Goal: Task Accomplishment & Management: Manage account settings

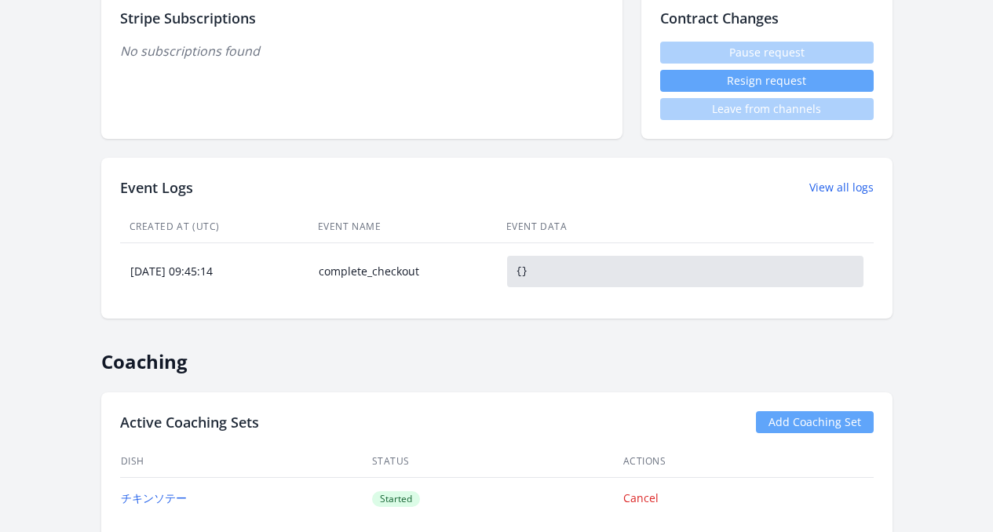
scroll to position [646, 0]
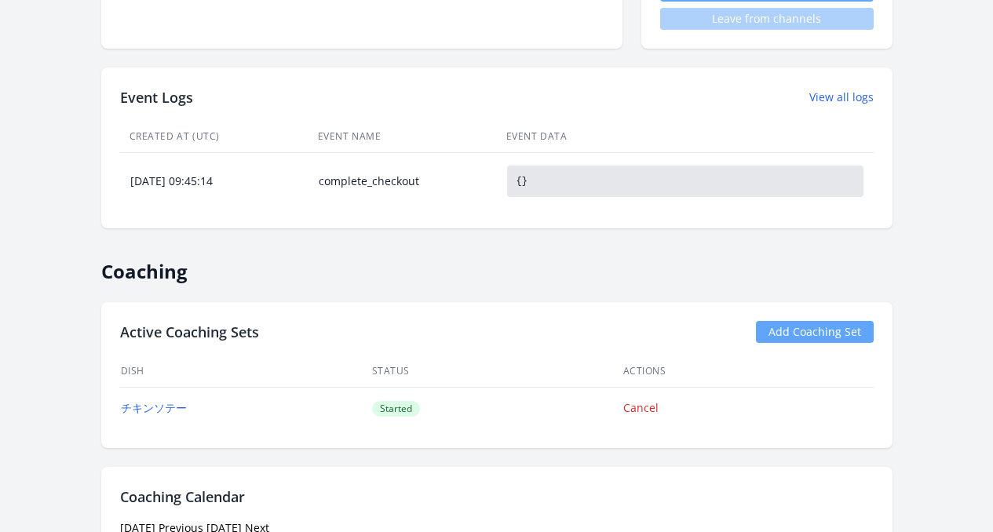
click at [543, 180] on pre "{}" at bounding box center [685, 181] width 356 height 31
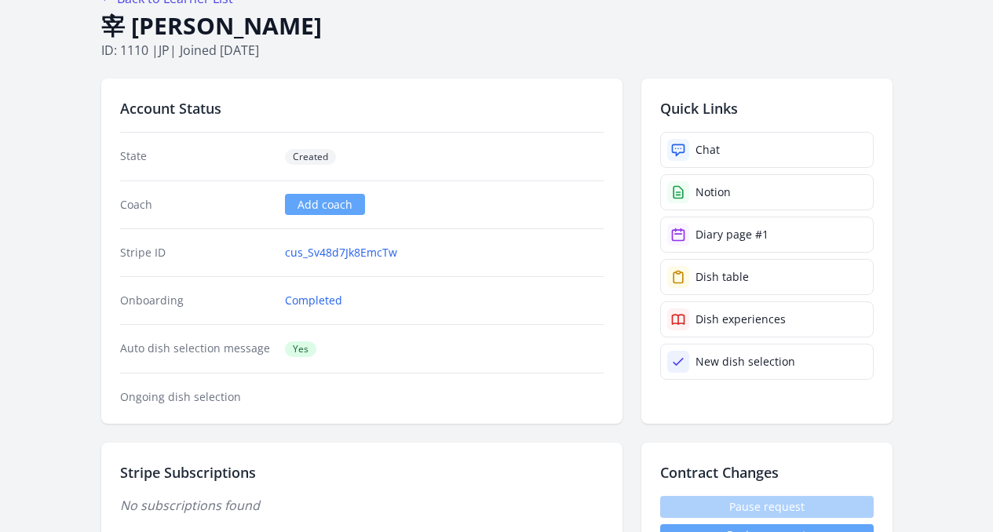
scroll to position [0, 0]
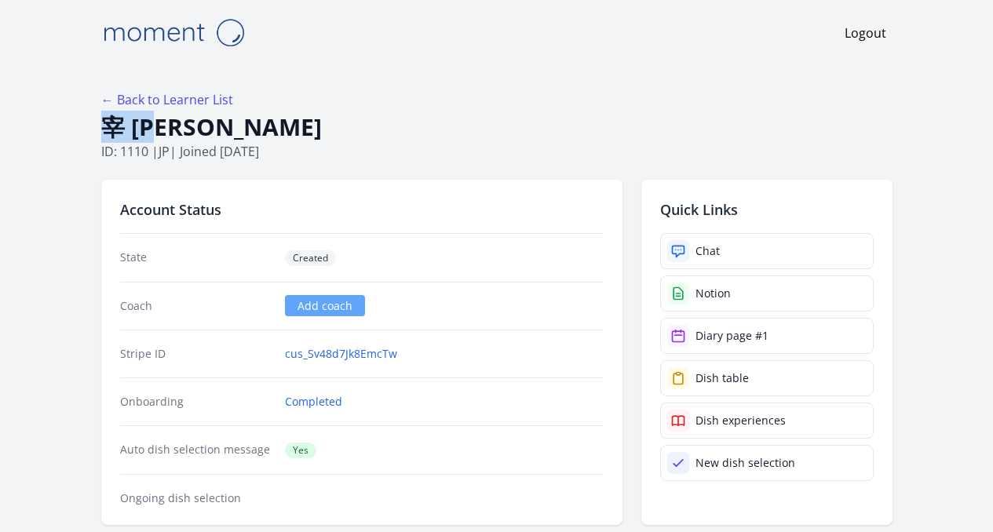
drag, startPoint x: 50, startPoint y: 126, endPoint x: 166, endPoint y: 122, distance: 116.3
click at [166, 122] on h1 "宰 山田" at bounding box center [496, 127] width 791 height 30
copy h1 "宰 山田"
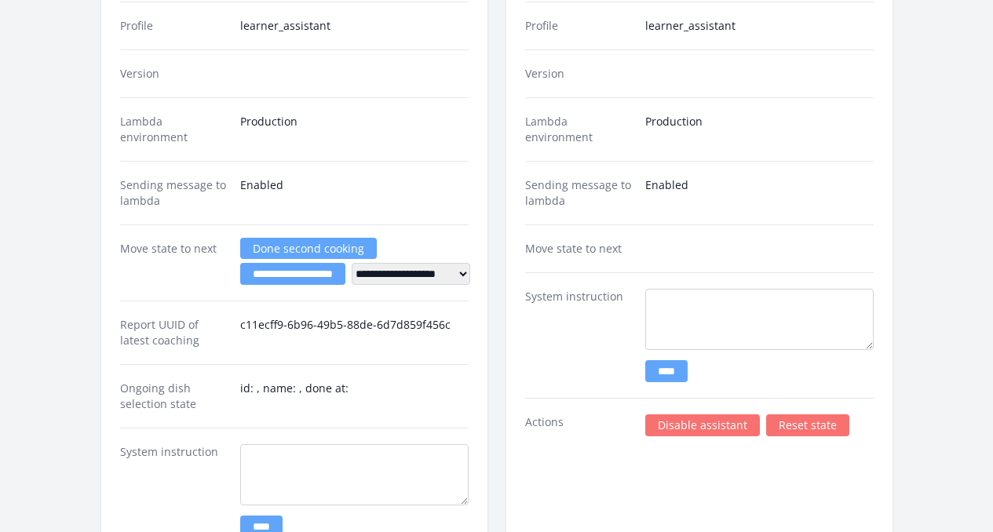
scroll to position [2735, 0]
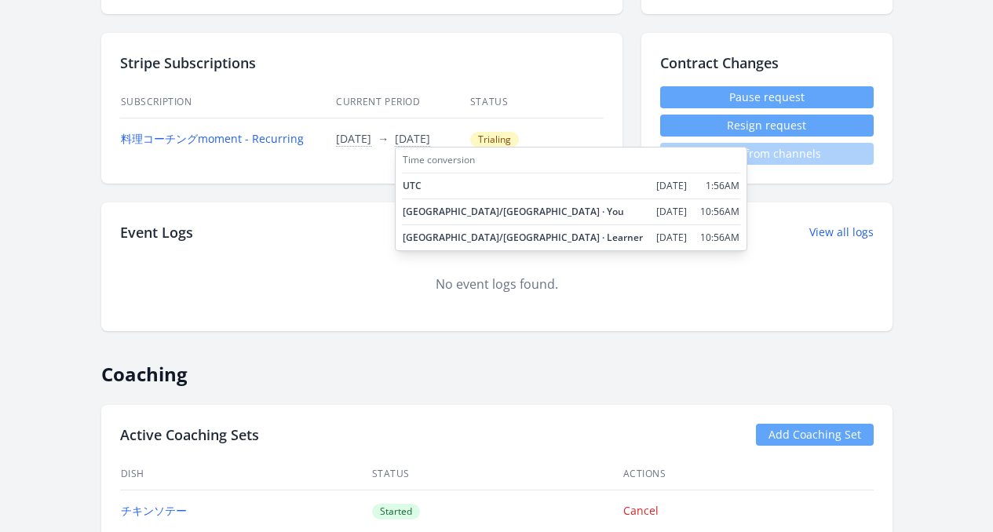
scroll to position [561, 0]
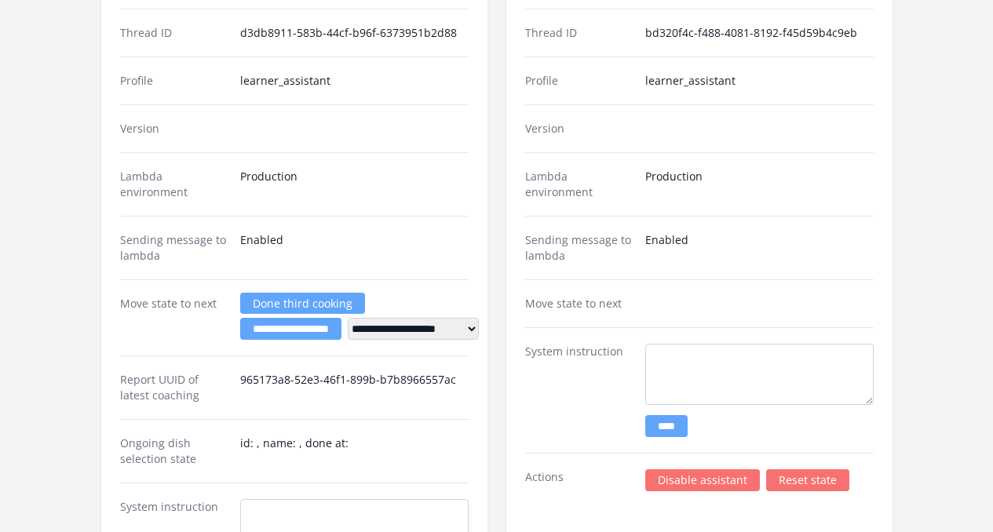
scroll to position [2250, 0]
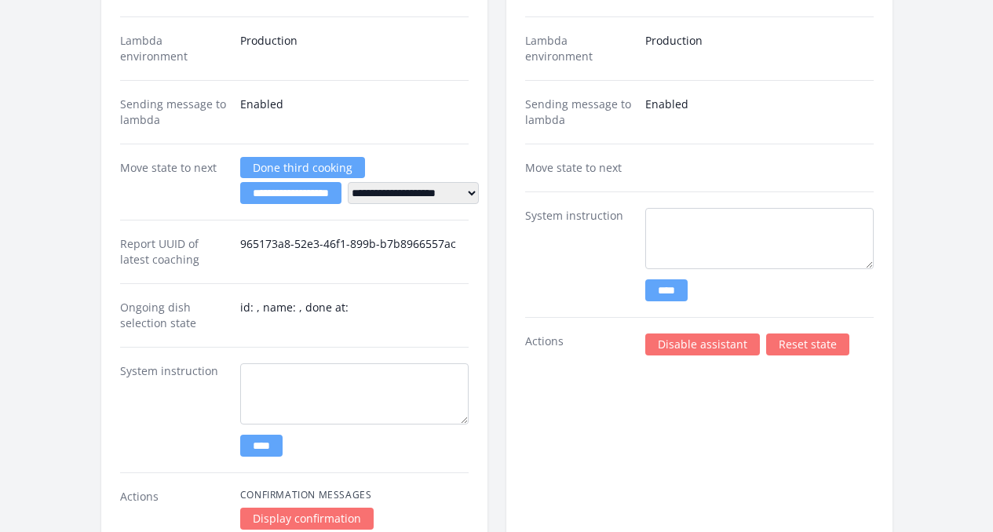
click at [681, 334] on link "Disable assistant" at bounding box center [702, 345] width 115 height 22
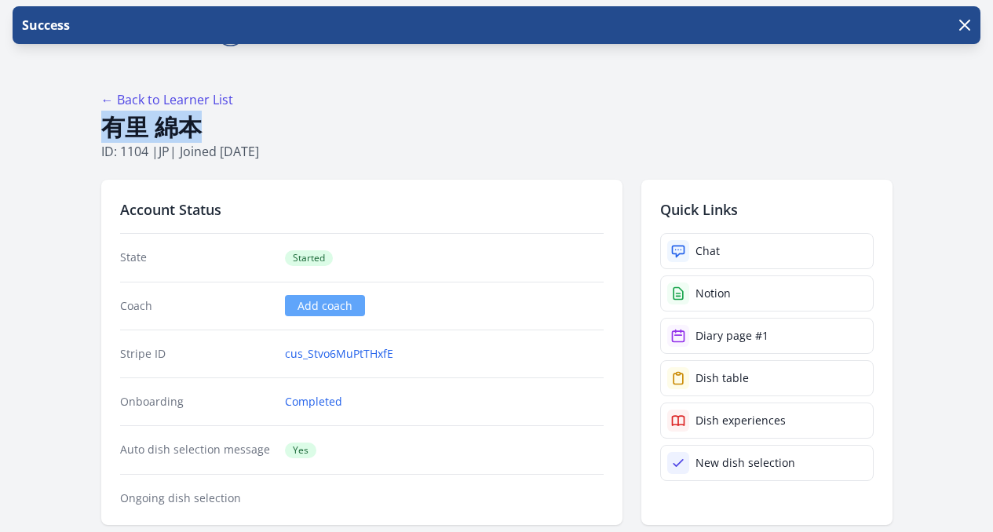
drag, startPoint x: 44, startPoint y: 127, endPoint x: 196, endPoint y: 123, distance: 151.6
click at [196, 123] on h1 "有里 綿本" at bounding box center [496, 127] width 791 height 30
copy h1 "有里 綿本"
click at [321, 121] on h1 "有里 綿本" at bounding box center [496, 127] width 791 height 30
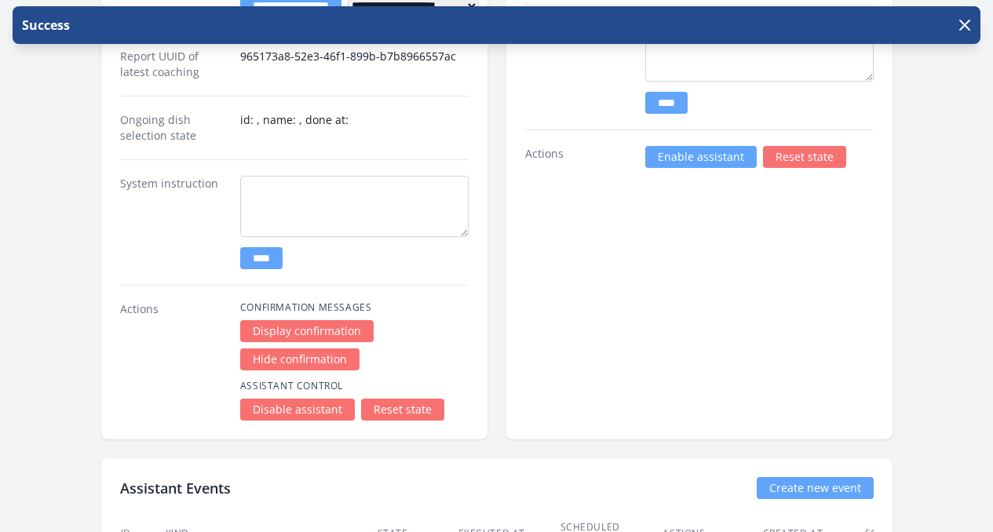
scroll to position [2018, 0]
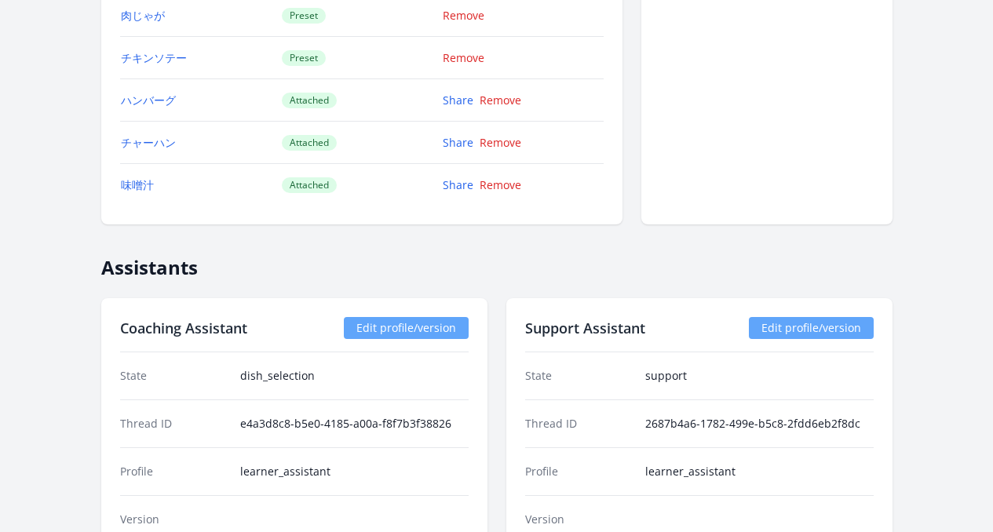
scroll to position [1557, 0]
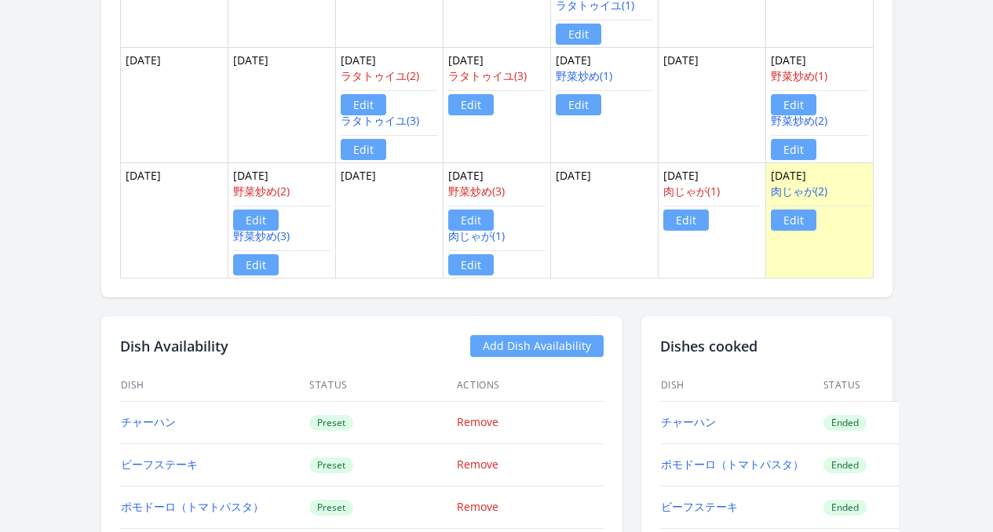
scroll to position [1424, 0]
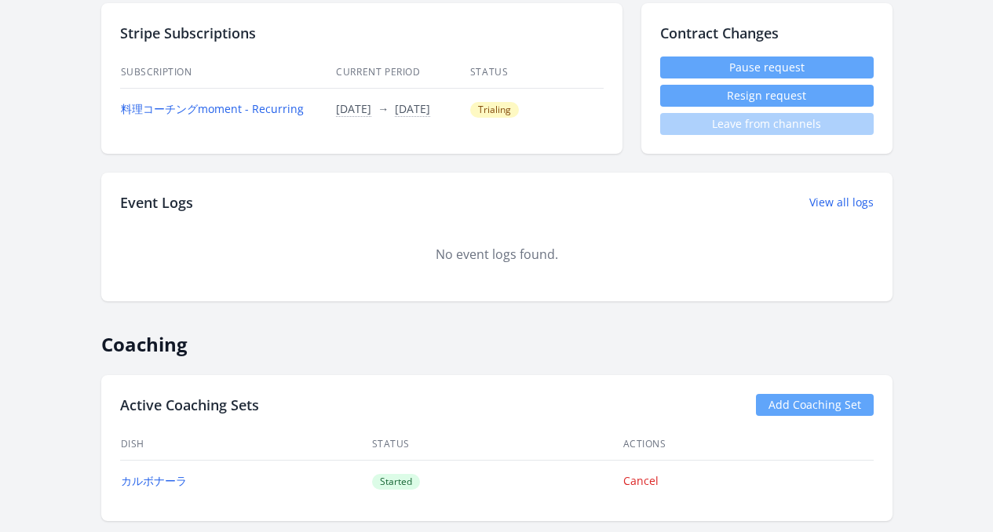
scroll to position [1062, 0]
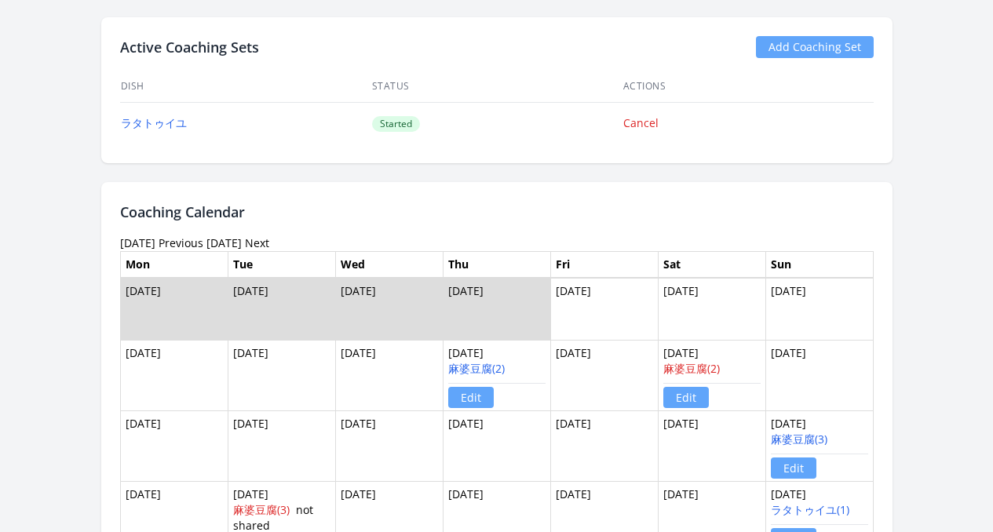
scroll to position [1291, 0]
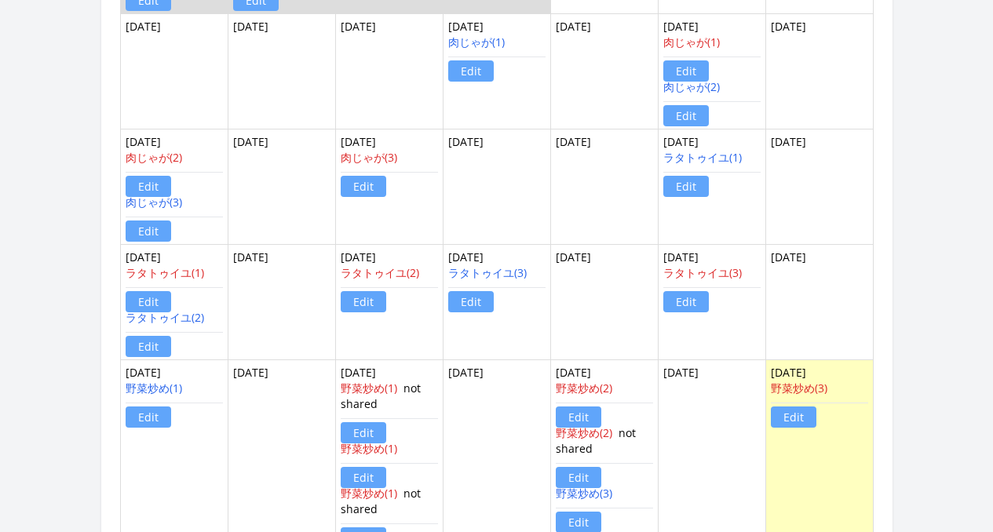
scroll to position [1420, 0]
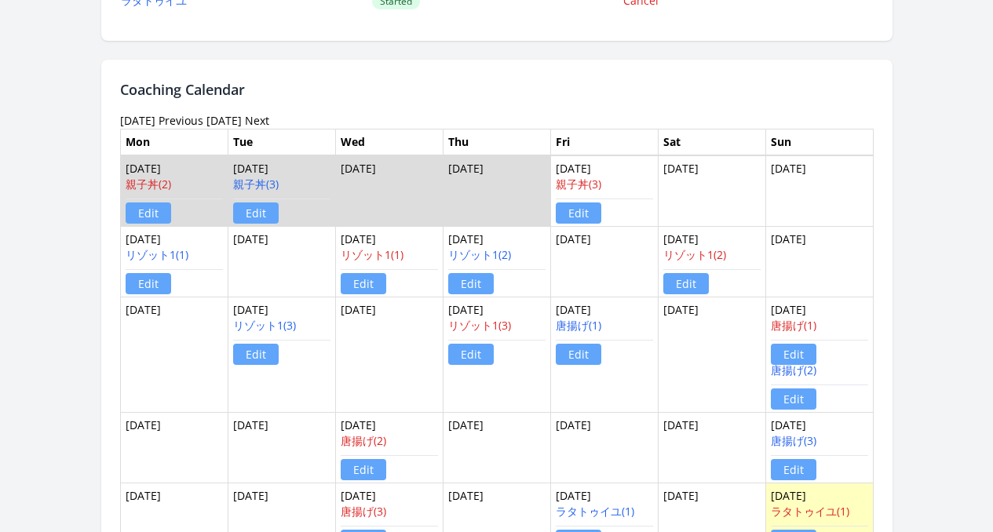
scroll to position [1434, 0]
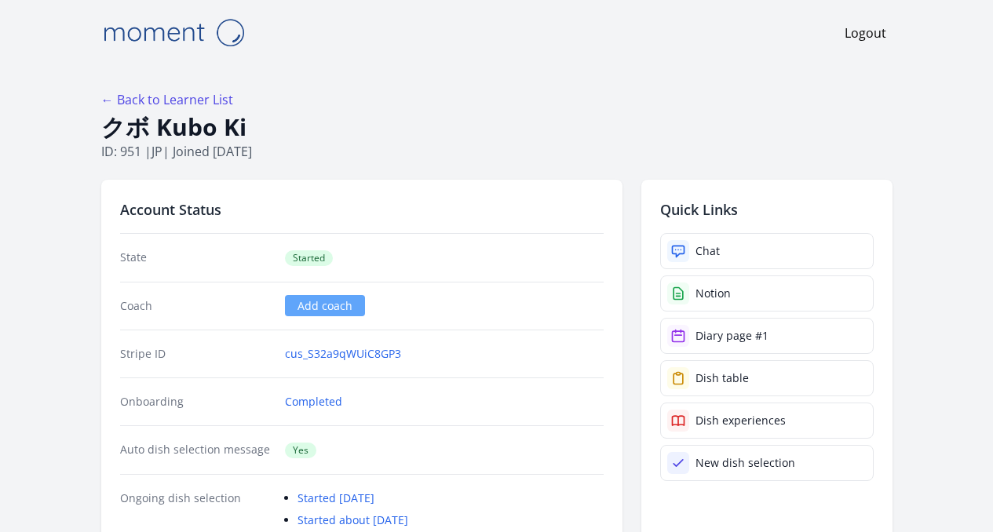
scroll to position [331, 0]
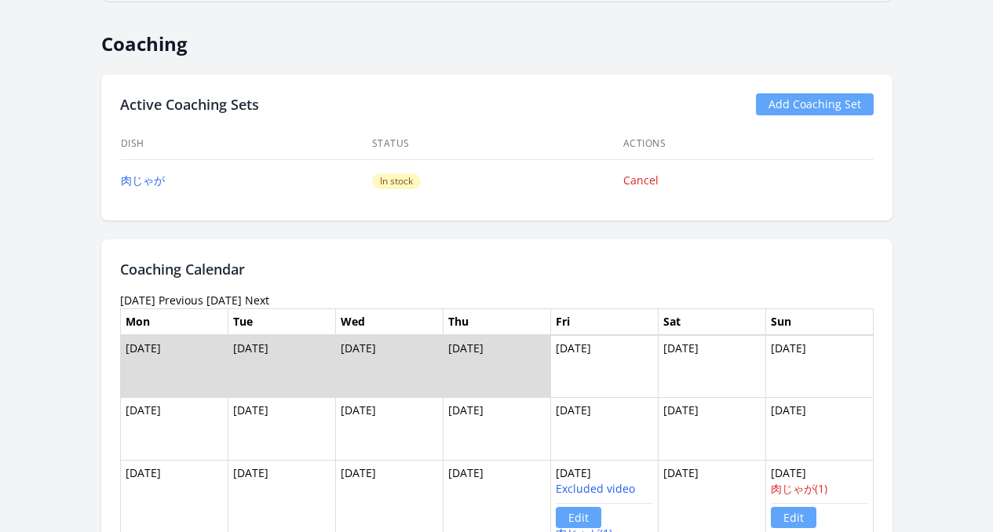
scroll to position [807, 0]
